Goal: Information Seeking & Learning: Learn about a topic

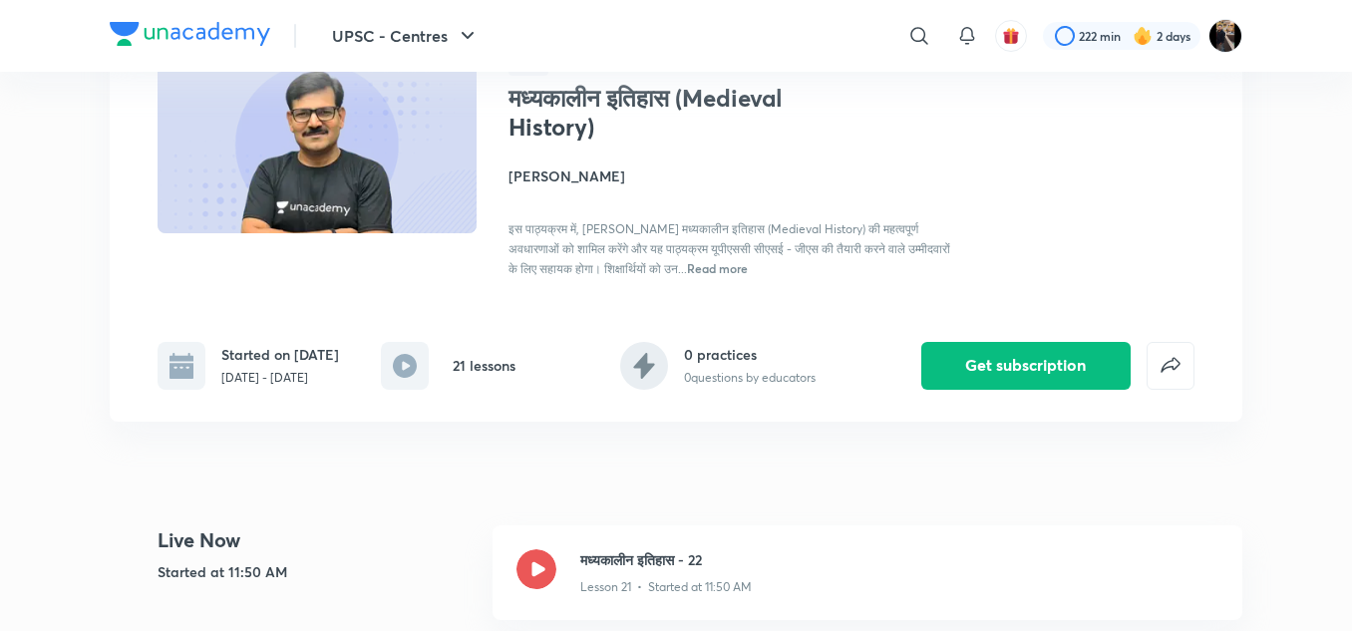
scroll to position [163, 0]
click at [627, 549] on h3 "मध्यकालीन इतिहास - 22" at bounding box center [899, 558] width 638 height 21
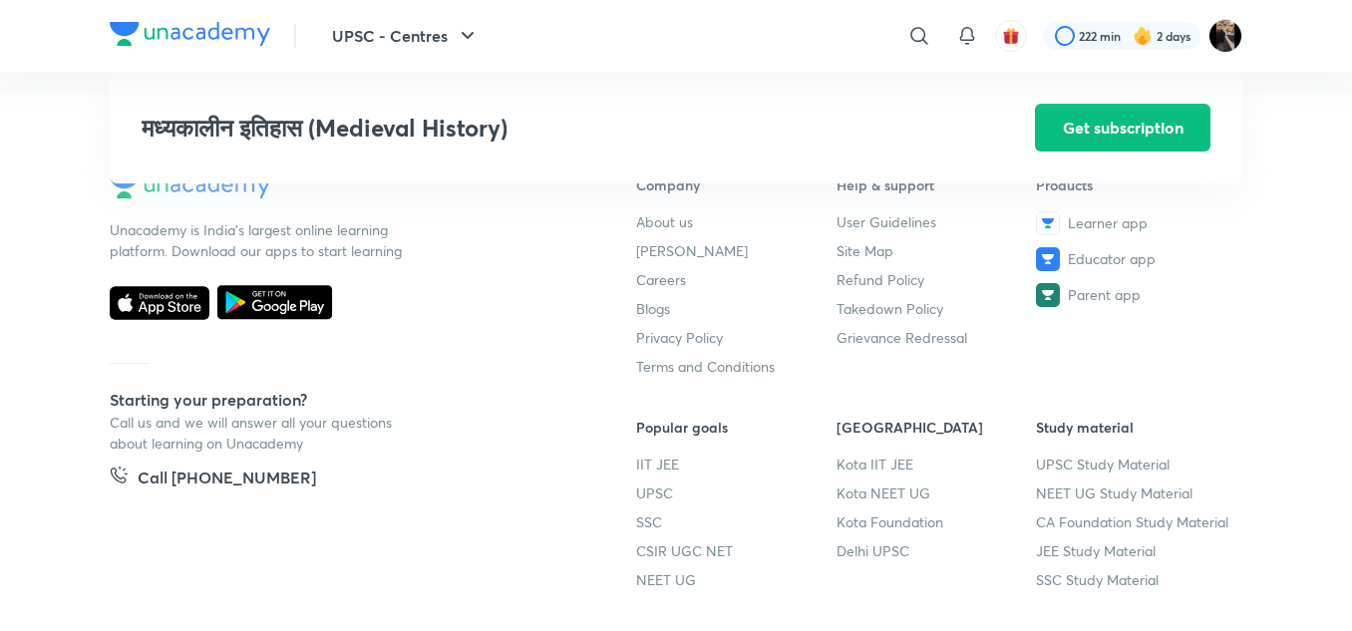
scroll to position [3365, 0]
